Goal: Task Accomplishment & Management: Use online tool/utility

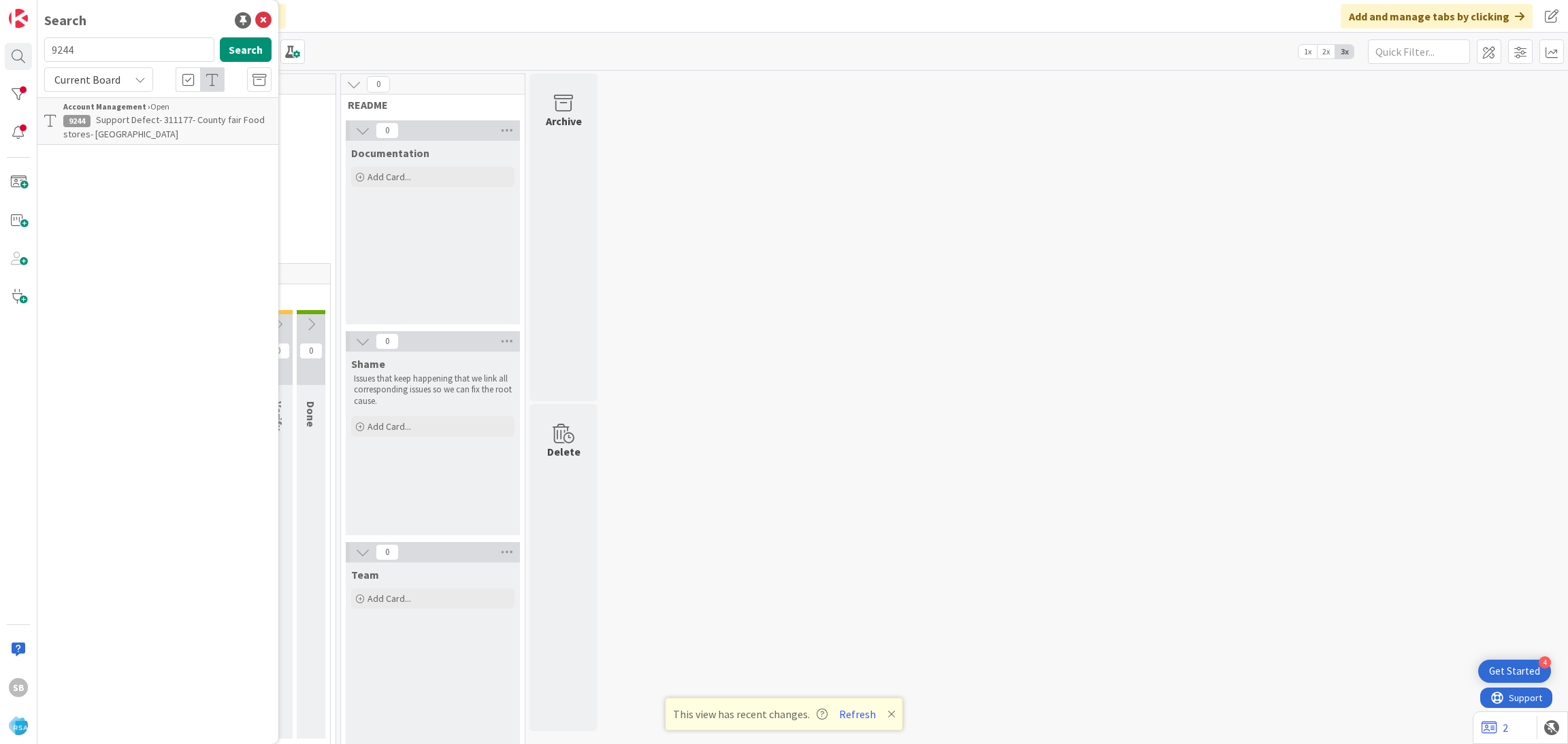
click at [105, 114] on span "Support Defect- 311177- County fair Food stores- [GEOGRAPHIC_DATA]" at bounding box center [164, 127] width 202 height 26
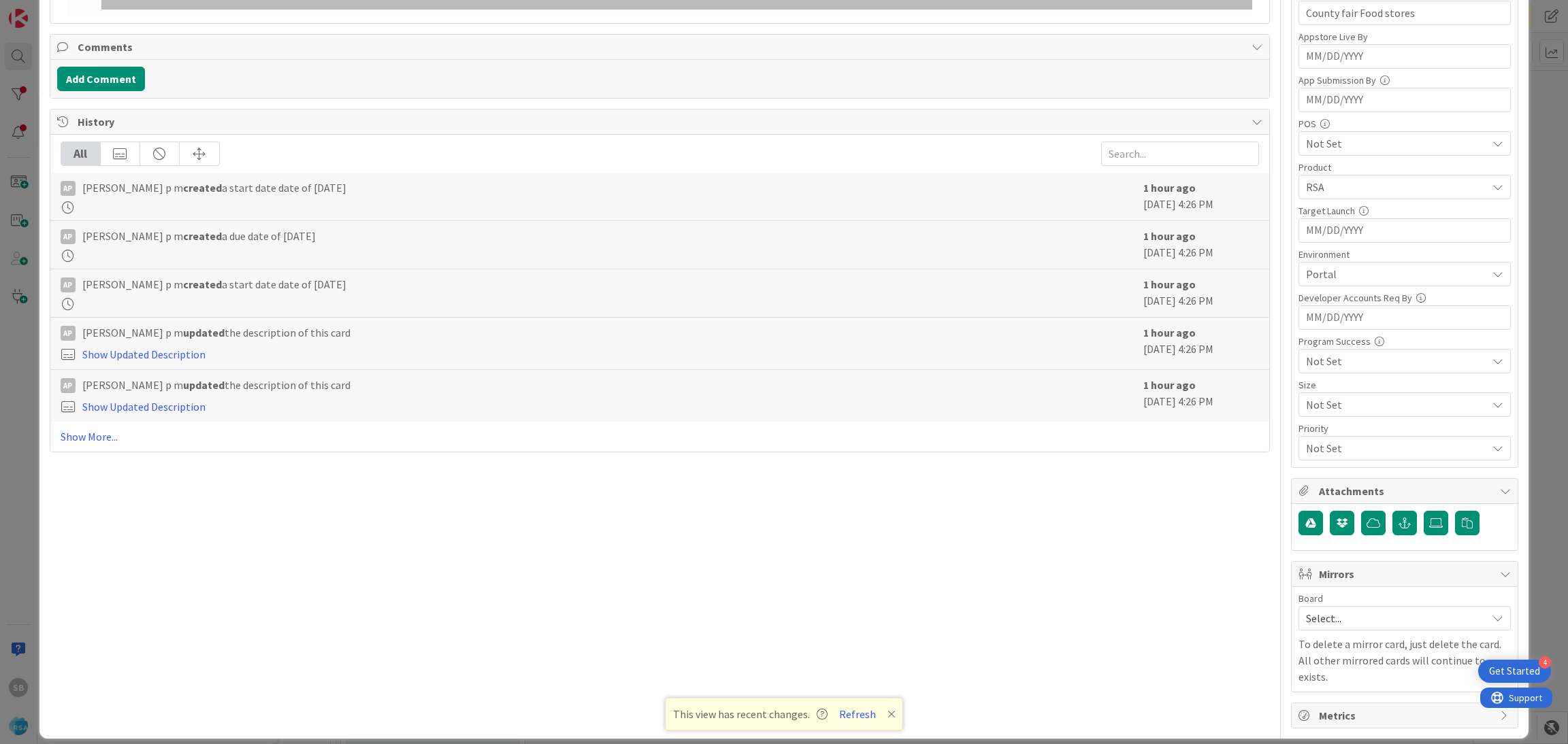
click at [1340, 624] on span "Select..." at bounding box center [1393, 619] width 174 height 19
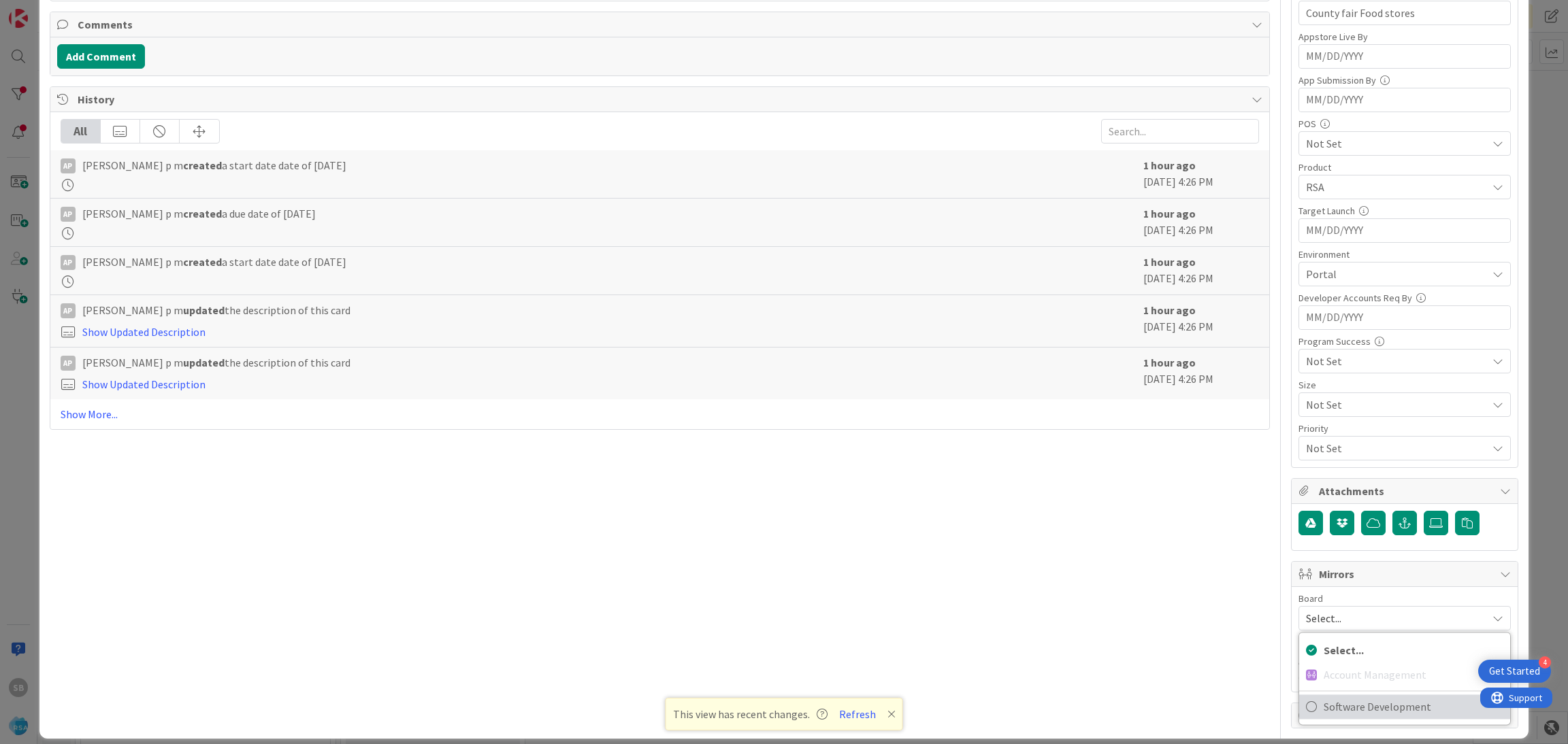
click at [1330, 699] on span "Software Development" at bounding box center [1413, 706] width 180 height 20
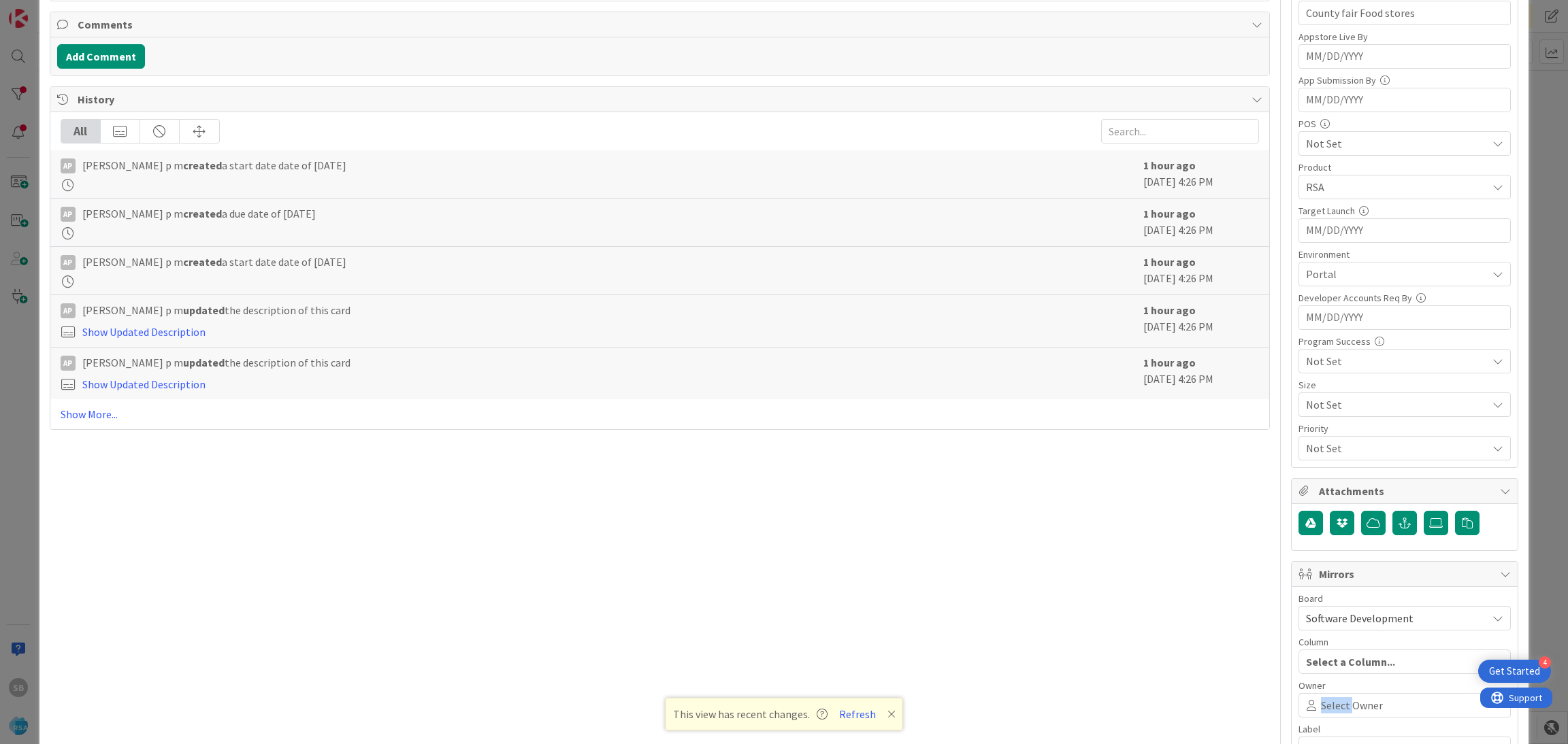
click at [1330, 699] on span "Select Owner" at bounding box center [1352, 705] width 62 height 17
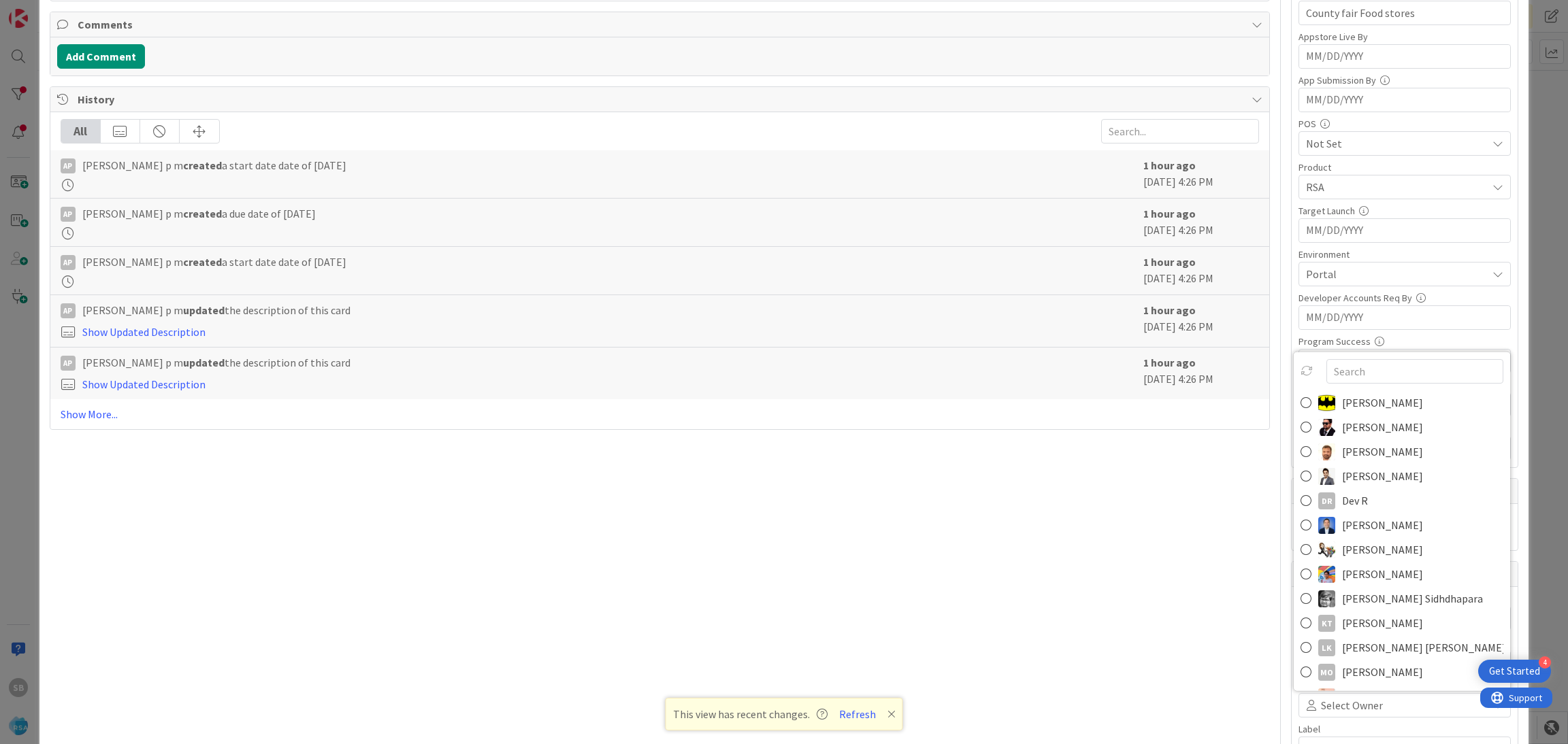
scroll to position [351, 0]
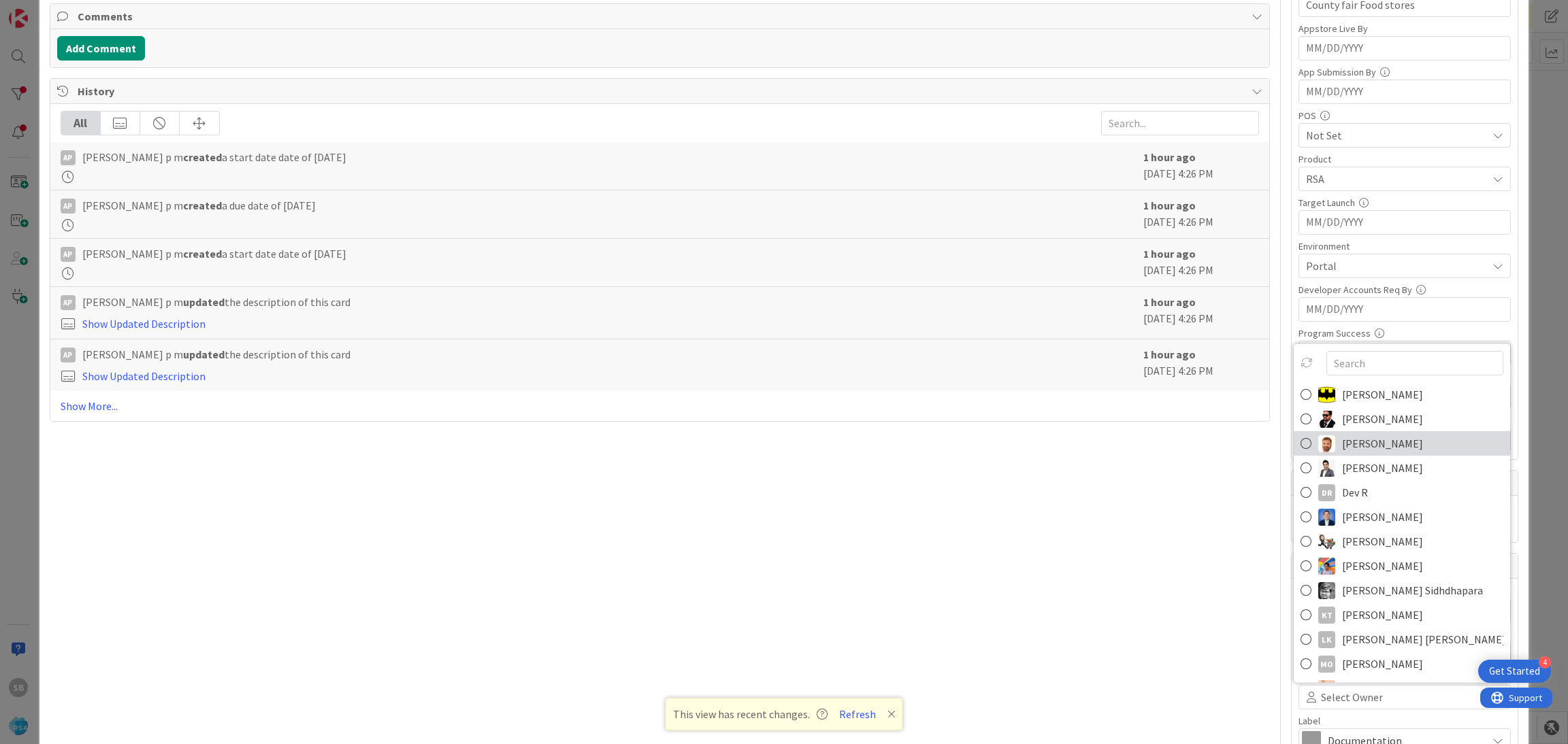
click at [1342, 443] on span "[PERSON_NAME]" at bounding box center [1382, 443] width 81 height 20
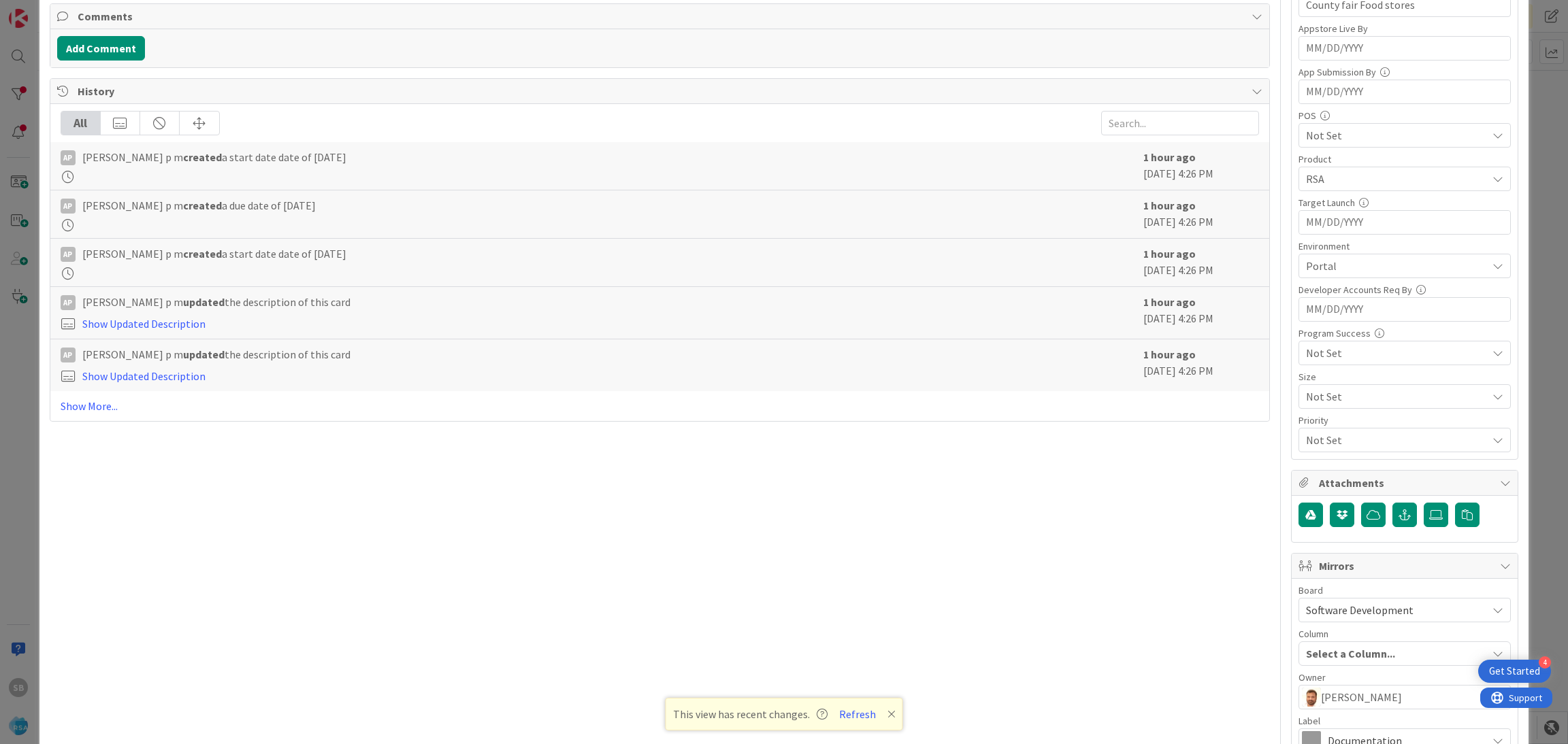
scroll to position [506, 0]
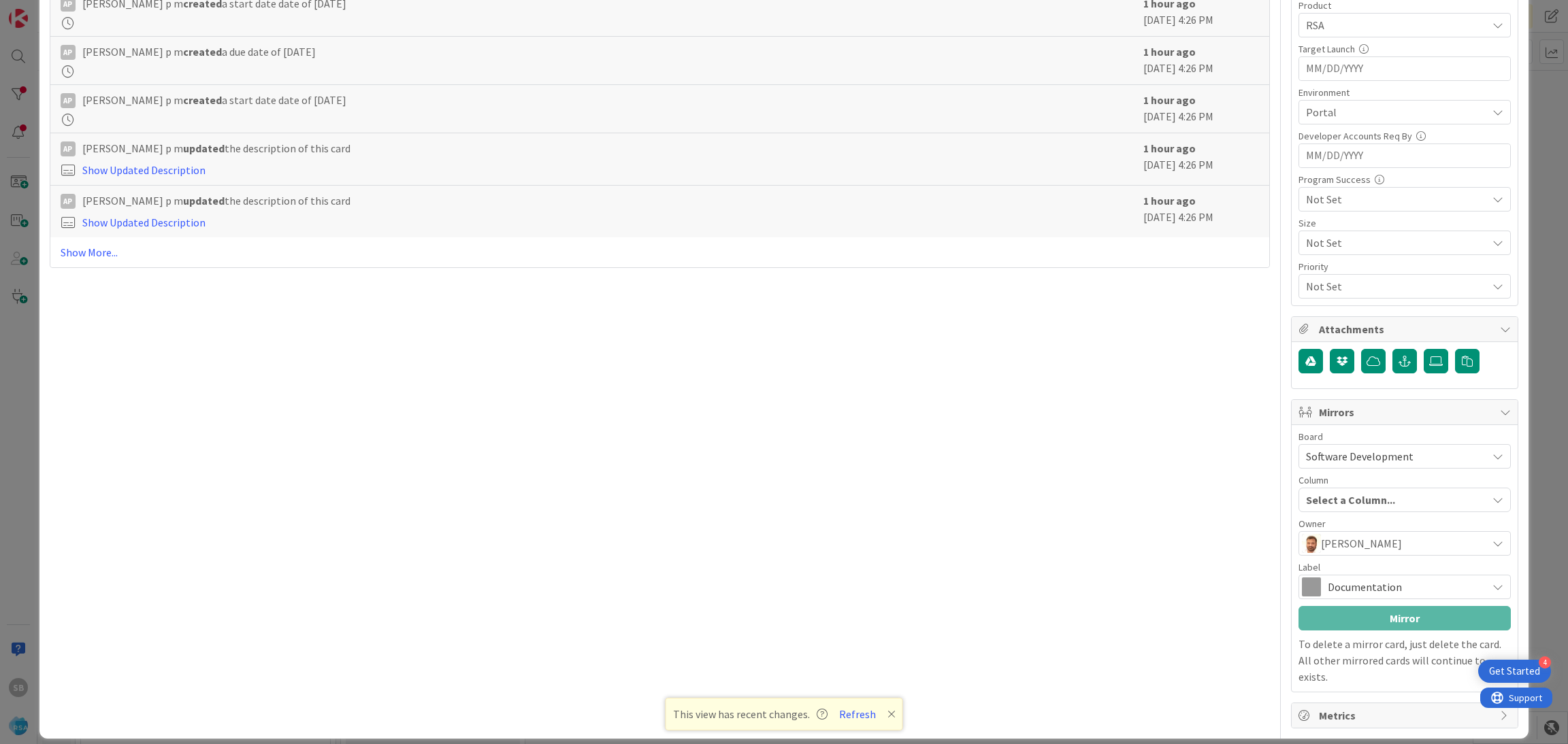
click at [1354, 582] on span "Documentation" at bounding box center [1404, 587] width 153 height 19
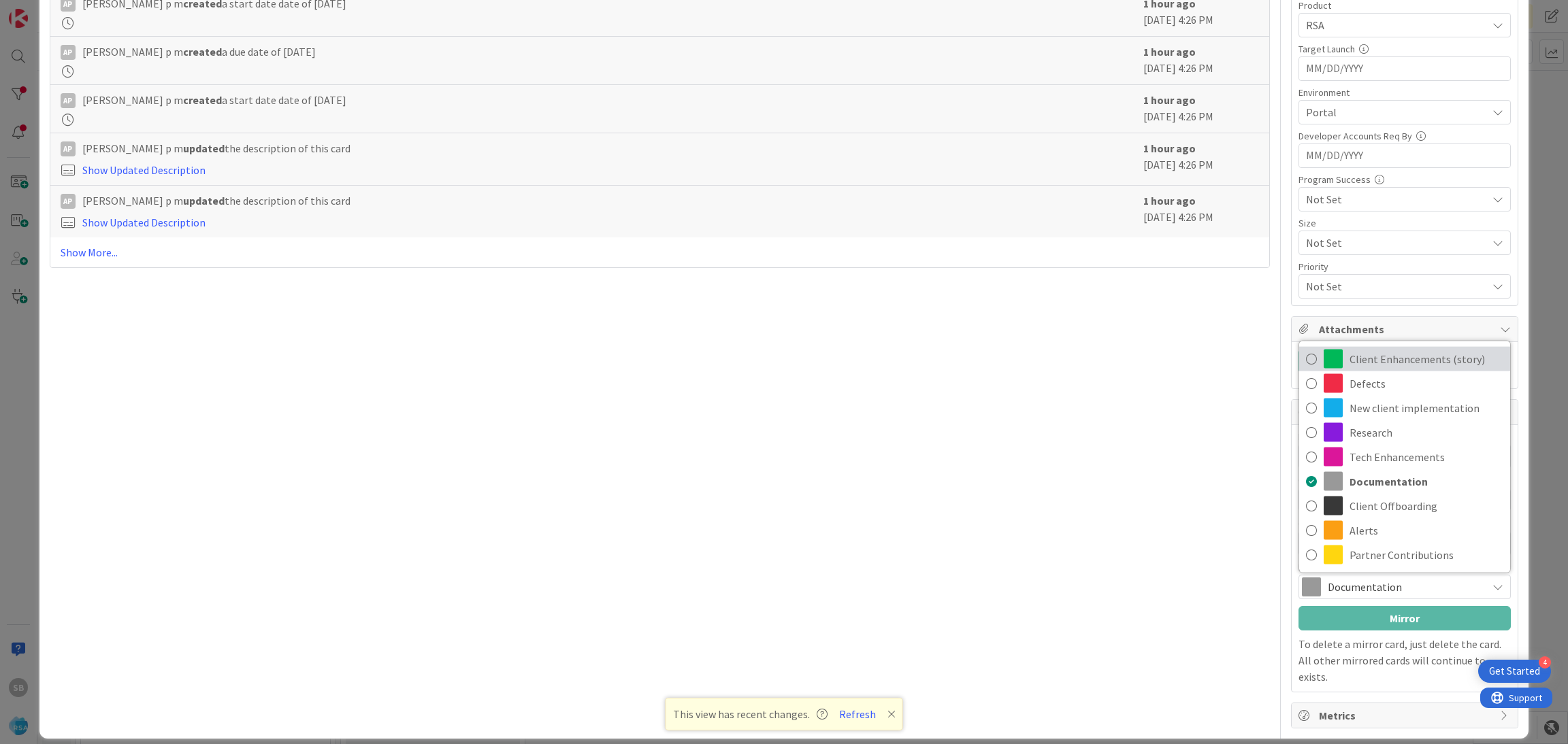
click at [1381, 369] on span "Client Enhancements (story)" at bounding box center [1426, 358] width 153 height 20
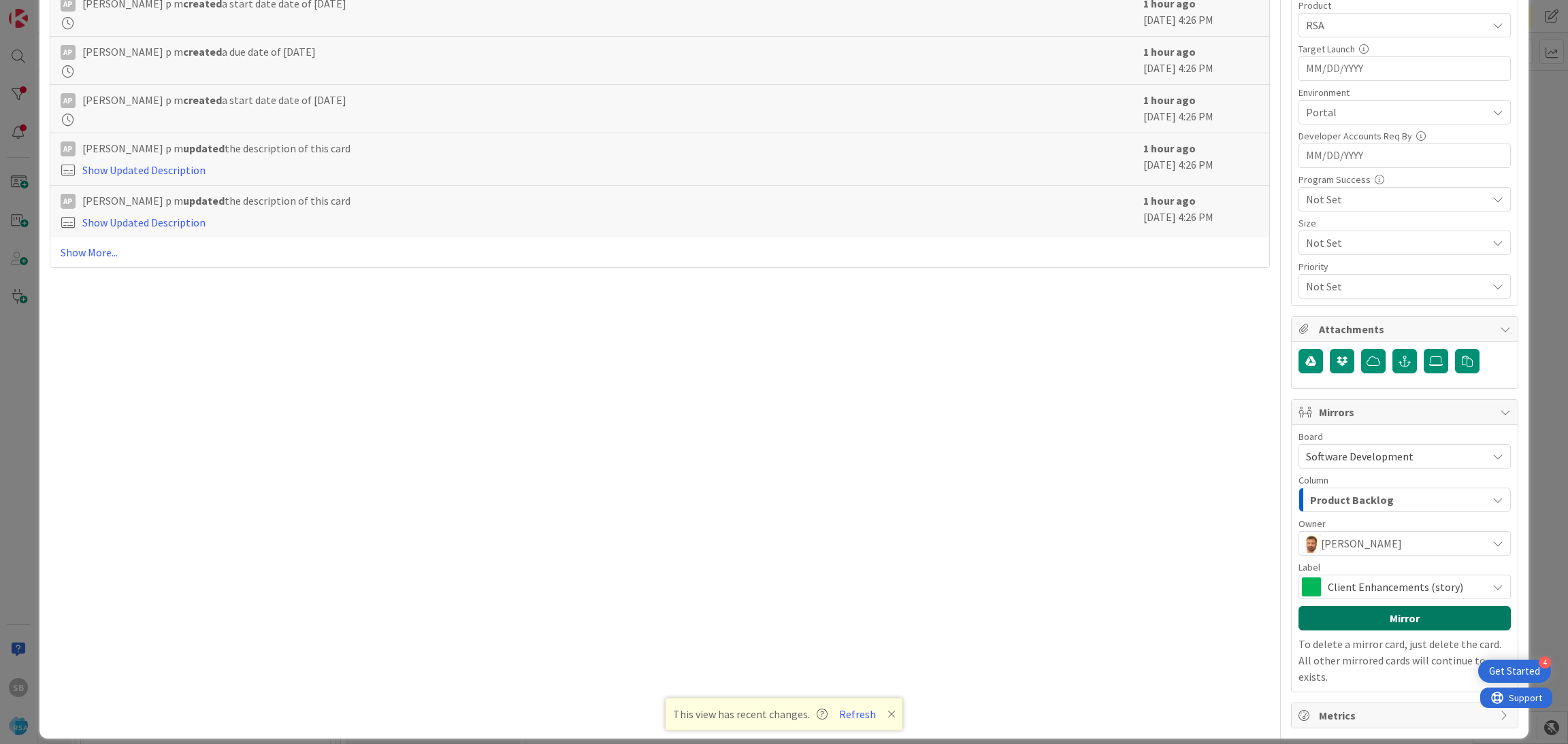
click at [1361, 624] on button "Mirror" at bounding box center [1405, 619] width 212 height 25
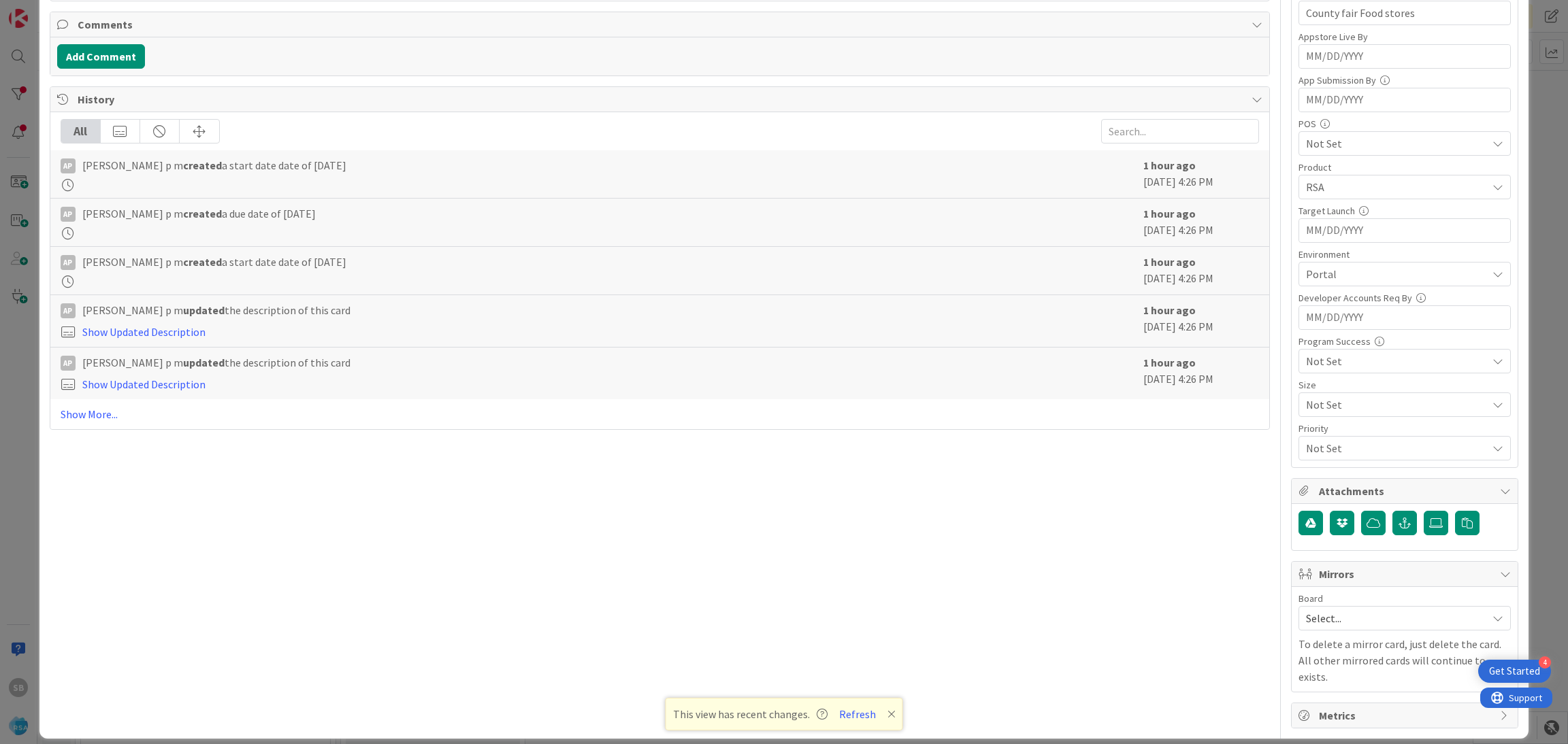
scroll to position [0, 0]
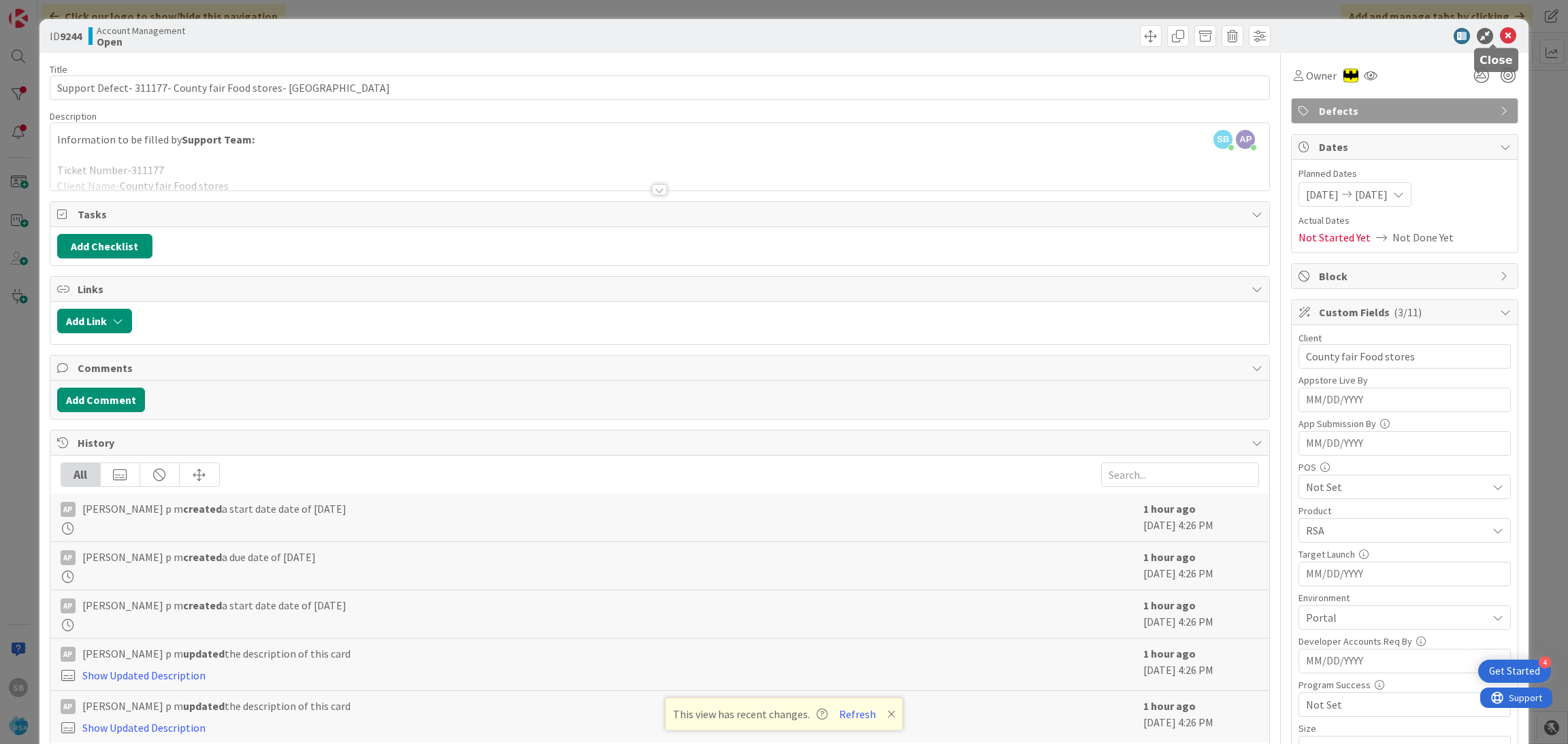
click at [1500, 40] on icon at bounding box center [1508, 36] width 17 height 17
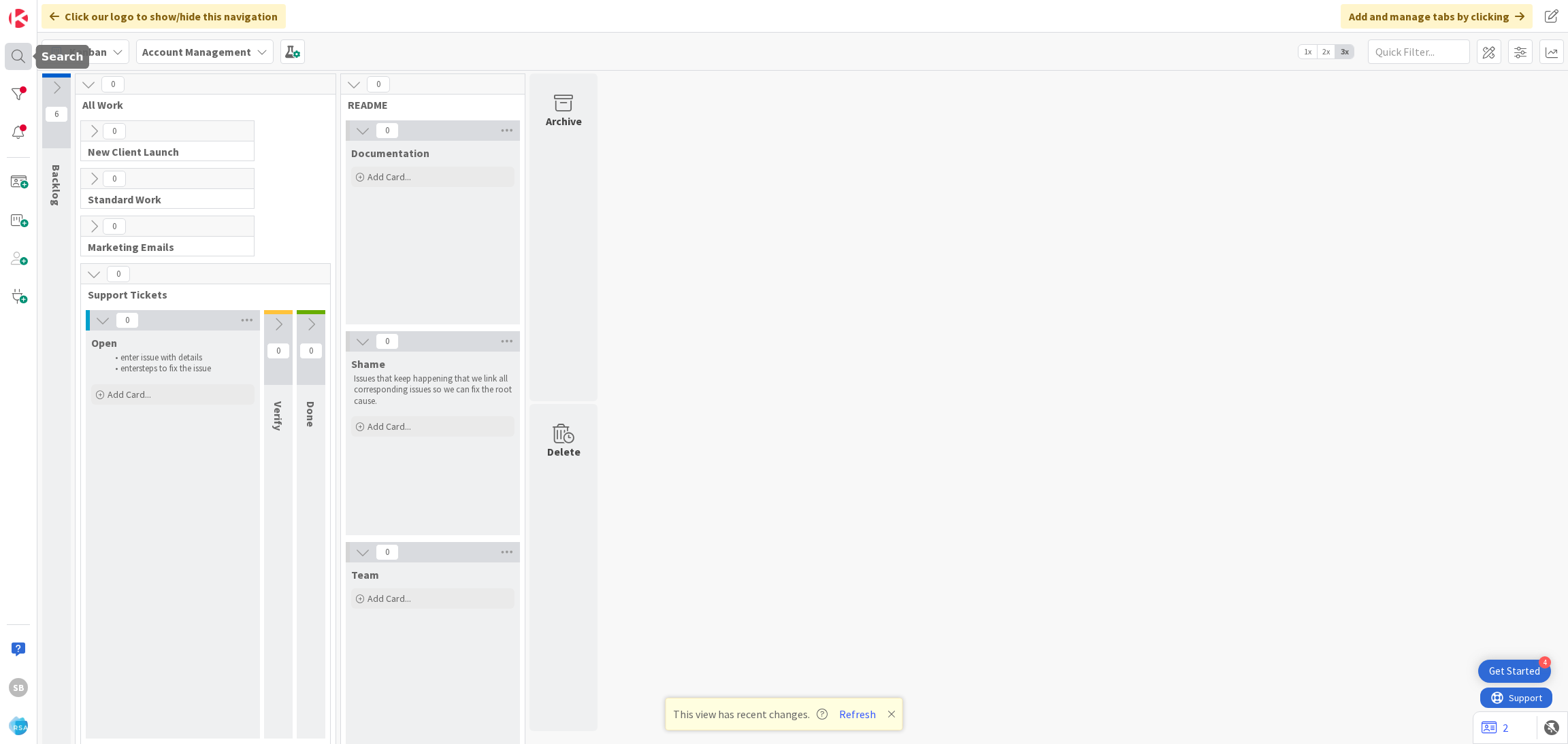
click at [25, 54] on div at bounding box center [18, 56] width 27 height 27
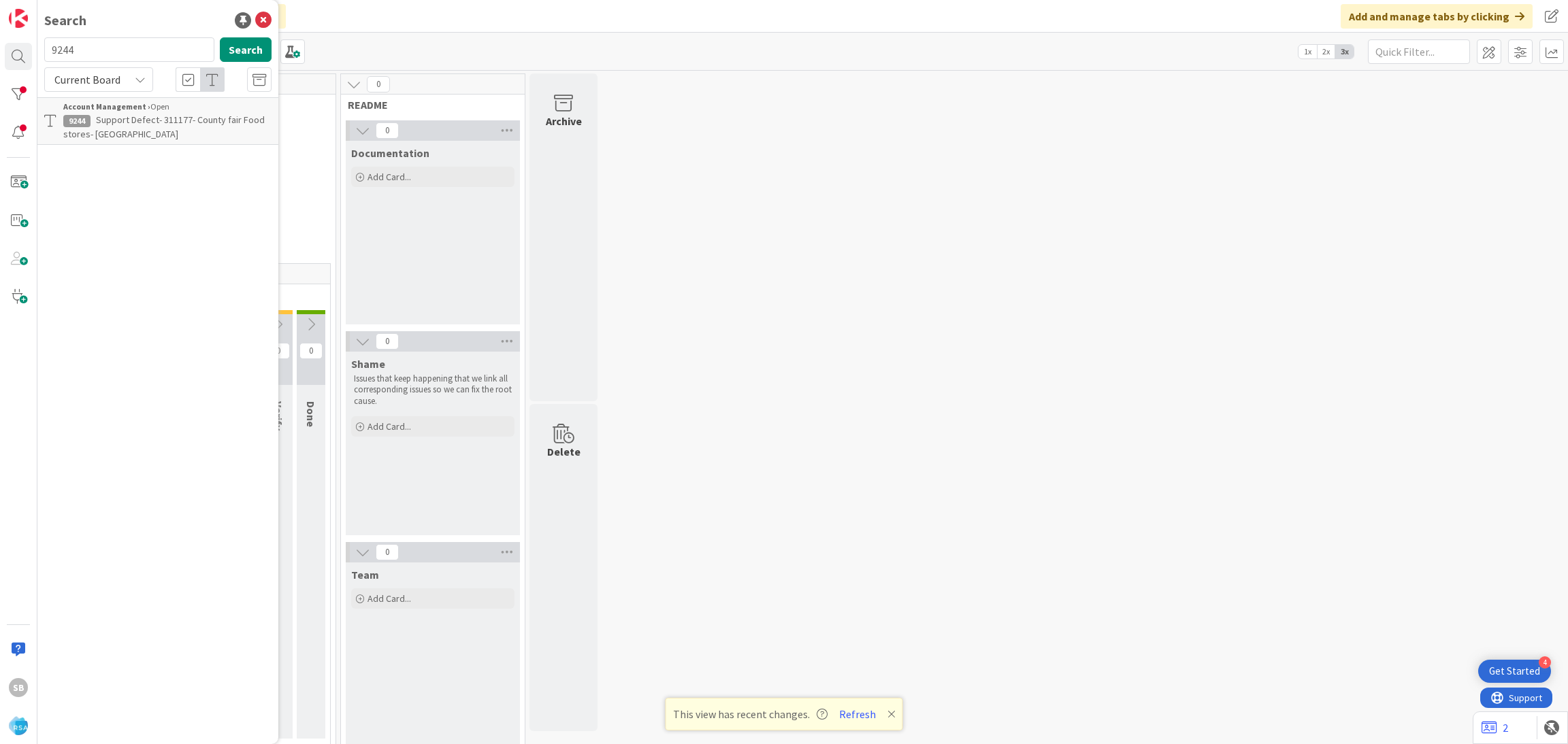
click at [165, 115] on span "Support Defect- 311177- County fair Food stores- [GEOGRAPHIC_DATA]" at bounding box center [164, 127] width 202 height 26
click at [228, 128] on body "4 Get Started SB Search 9244 Search Current Board Account Management › Open 924…" at bounding box center [784, 372] width 1568 height 744
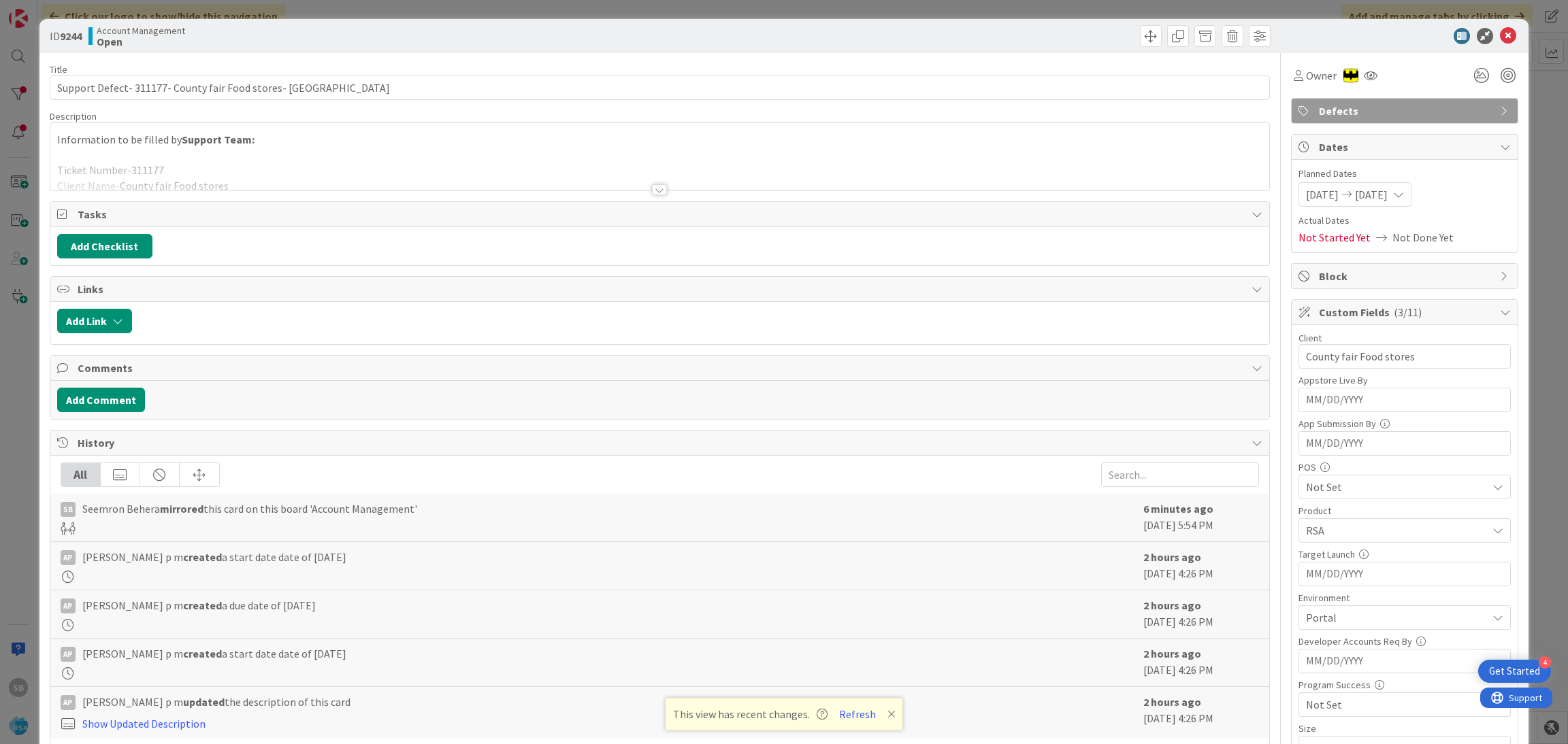
click at [890, 715] on icon at bounding box center [891, 714] width 8 height 11
click at [1500, 34] on icon at bounding box center [1508, 36] width 17 height 17
